Goal: Transaction & Acquisition: Purchase product/service

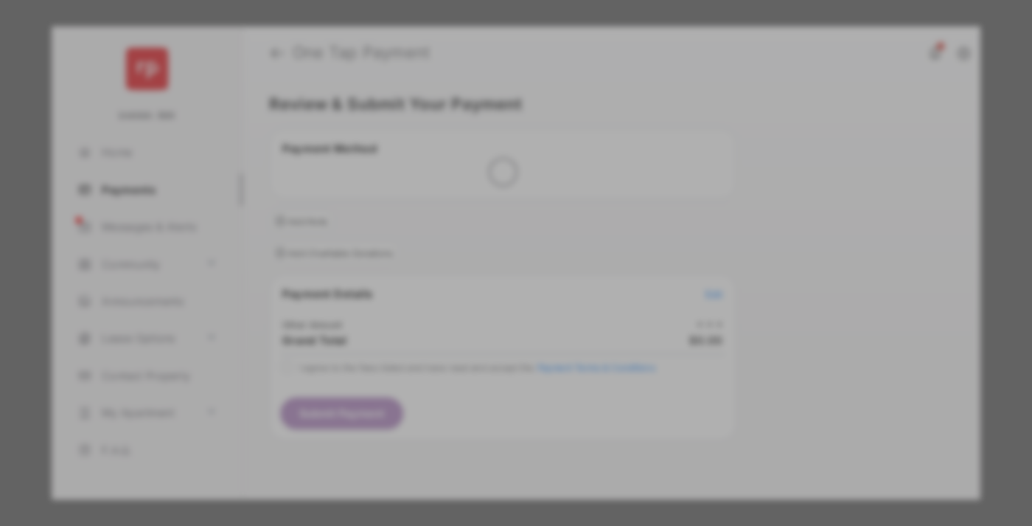
click at [489, 237] on div "Other Amount" at bounding box center [488, 249] width 239 height 25
type input "**"
click at [466, 372] on button "Save" at bounding box center [466, 389] width 74 height 35
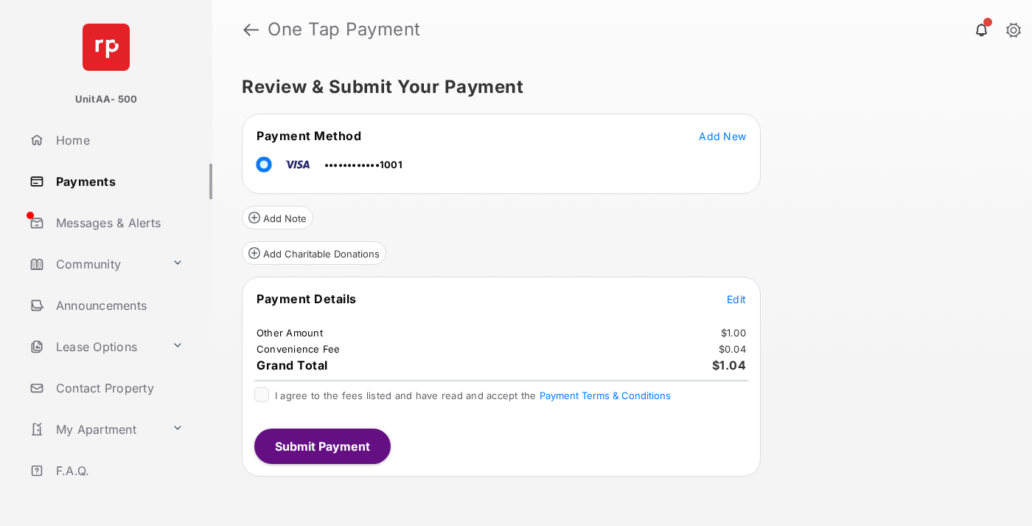
click at [737, 299] on span "Edit" at bounding box center [736, 299] width 19 height 13
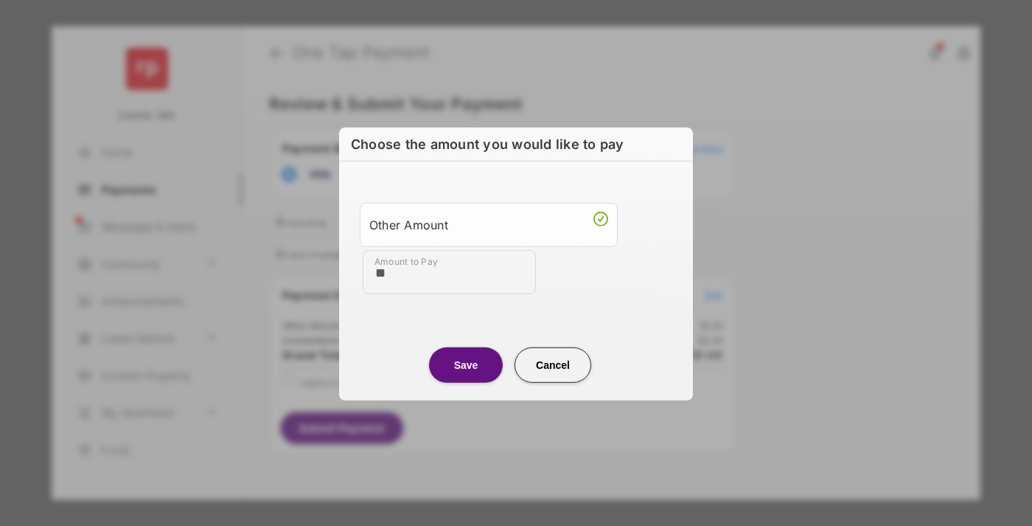
click at [466, 364] on button "Save" at bounding box center [466, 364] width 74 height 35
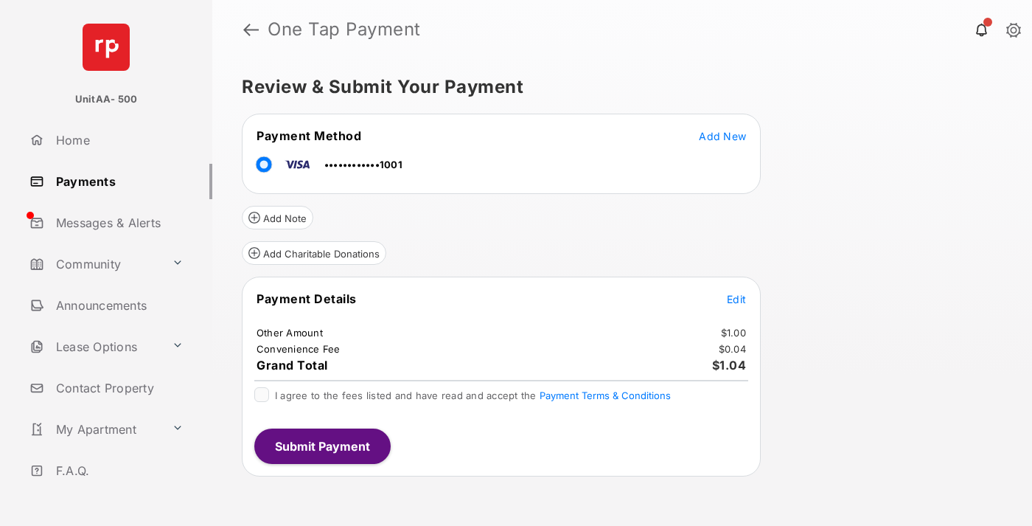
click at [322, 445] on button "Submit Payment" at bounding box center [322, 445] width 136 height 35
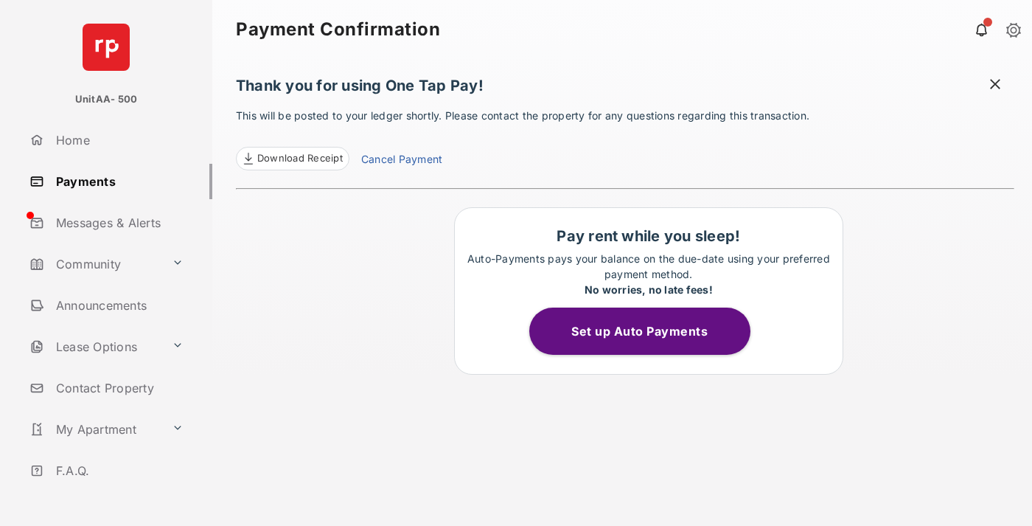
click at [115, 181] on link "Payments" at bounding box center [118, 181] width 189 height 35
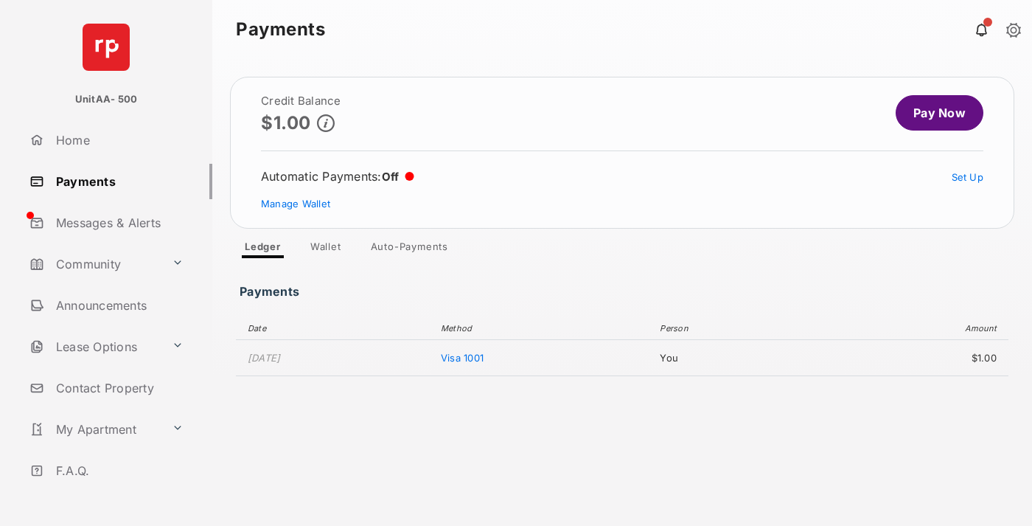
click at [934, 113] on link "Pay Now" at bounding box center [940, 112] width 88 height 35
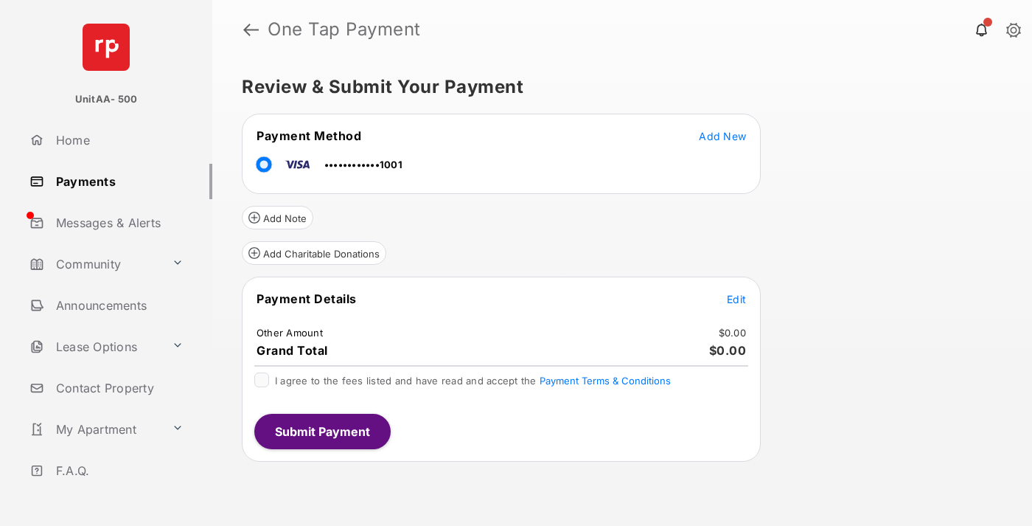
click at [737, 299] on span "Edit" at bounding box center [736, 299] width 19 height 13
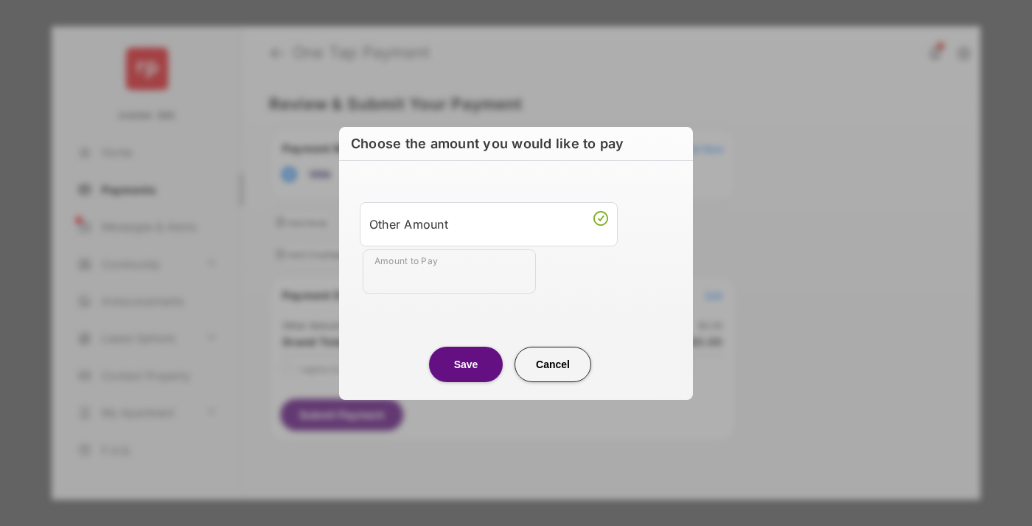
click at [489, 223] on div "Other Amount" at bounding box center [488, 224] width 239 height 25
type input "**"
click at [466, 364] on button "Save" at bounding box center [466, 364] width 74 height 35
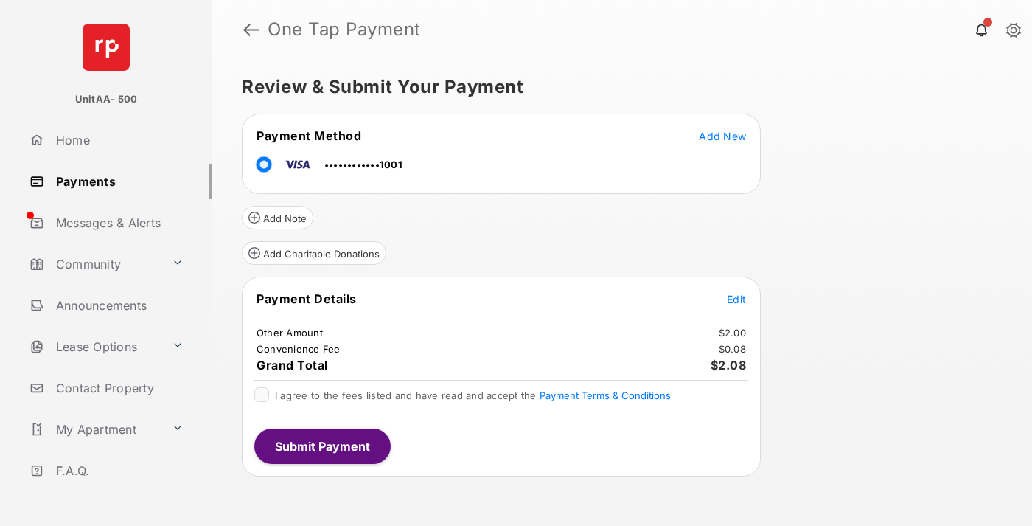
click at [322, 445] on button "Submit Payment" at bounding box center [322, 445] width 136 height 35
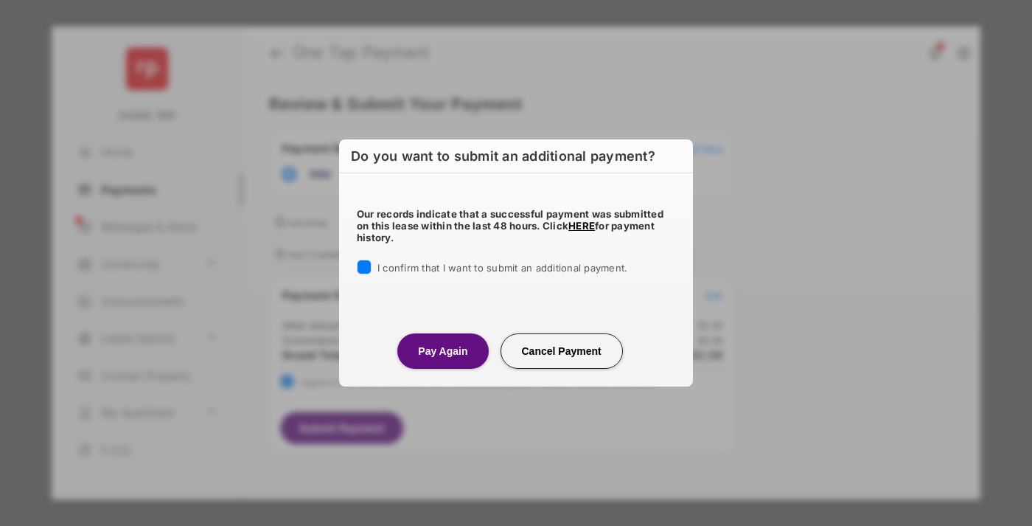
click at [442, 350] on button "Pay Again" at bounding box center [442, 350] width 91 height 35
